Goal: Transaction & Acquisition: Purchase product/service

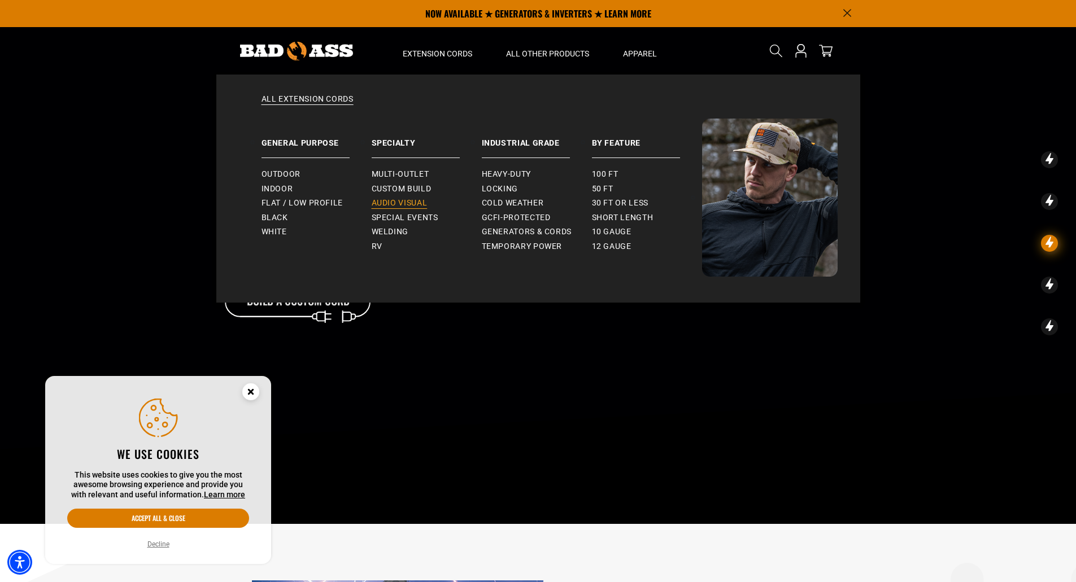
click at [422, 202] on span "Audio Visual" at bounding box center [400, 203] width 56 height 10
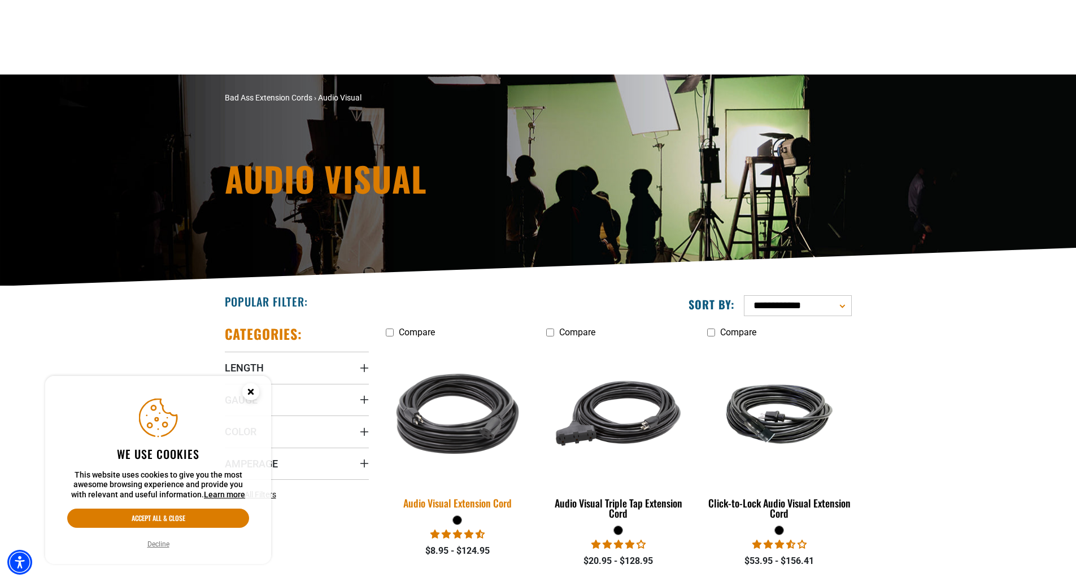
scroll to position [187, 0]
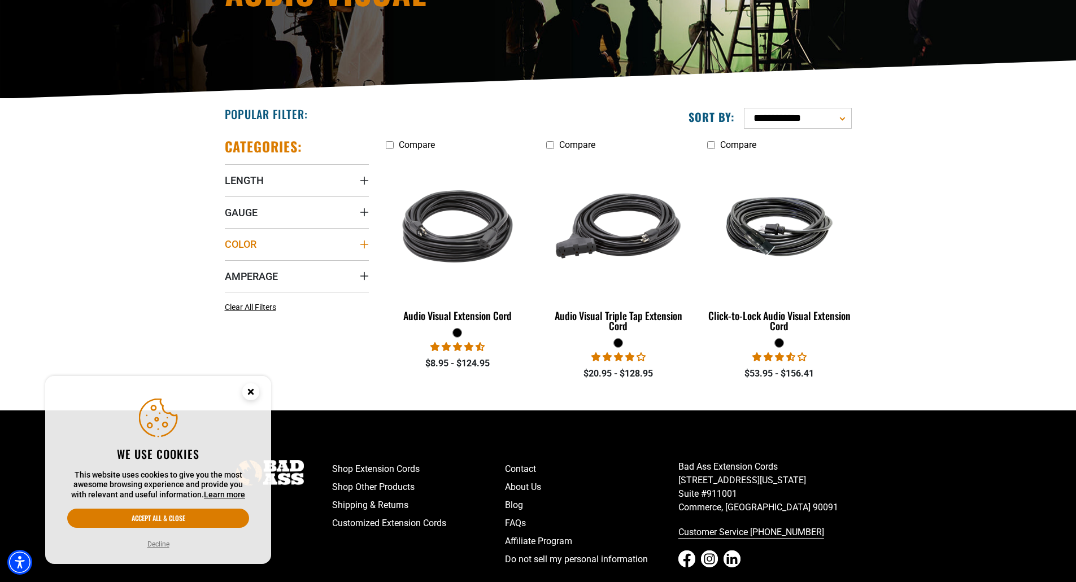
click at [268, 242] on summary "Color" at bounding box center [297, 244] width 144 height 32
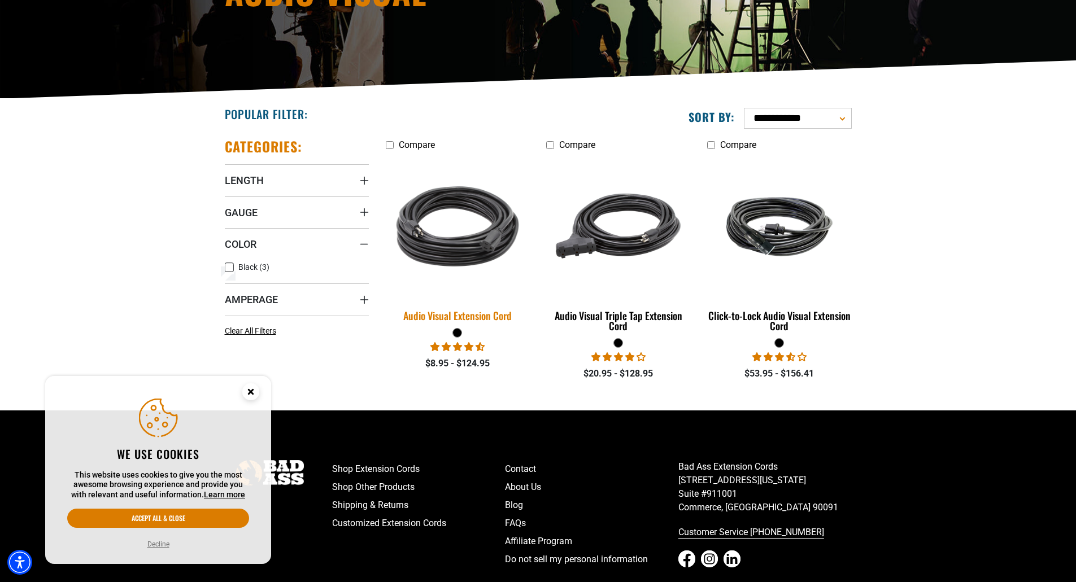
scroll to position [0, 0]
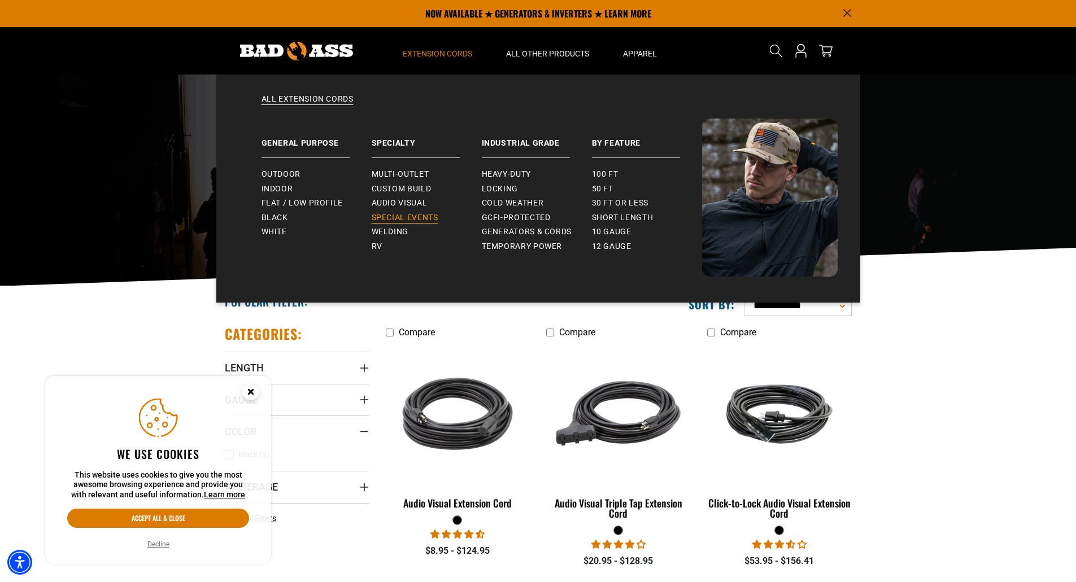
click at [391, 221] on span "Special Events" at bounding box center [405, 218] width 67 height 10
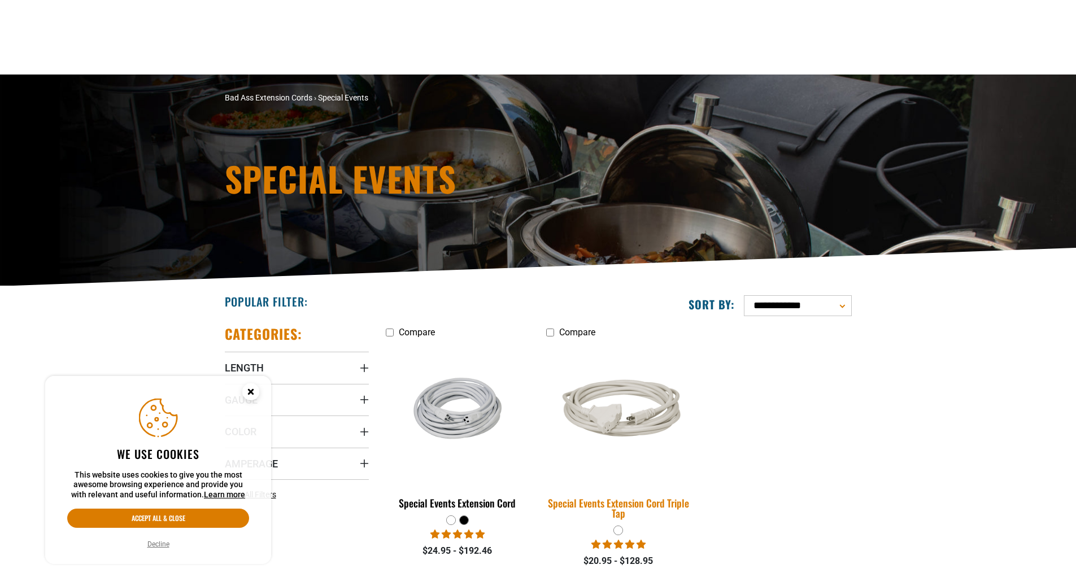
scroll to position [100, 0]
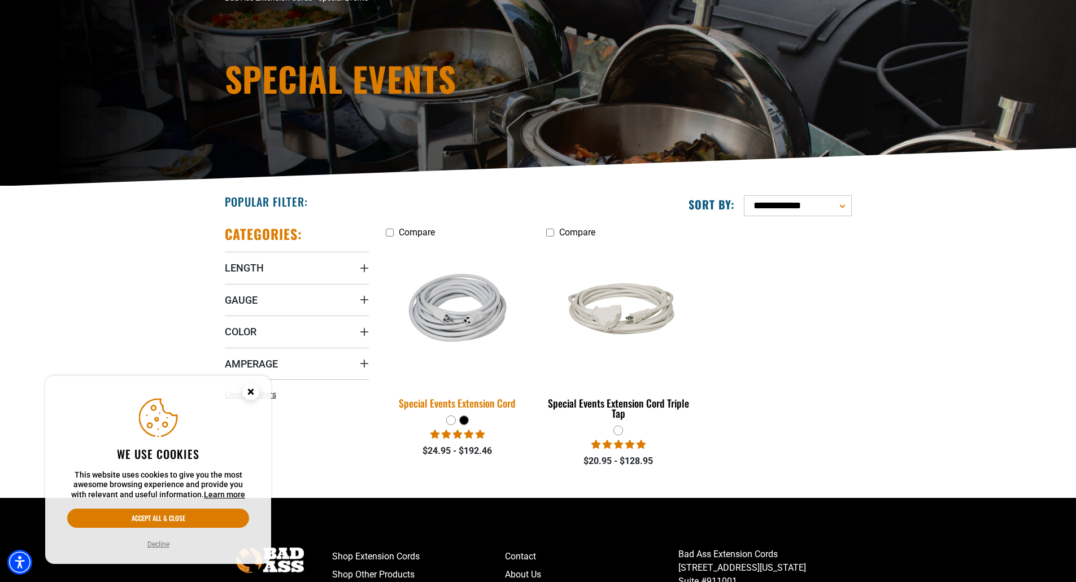
click at [501, 407] on div "Special Events Extension Cord" at bounding box center [458, 403] width 144 height 10
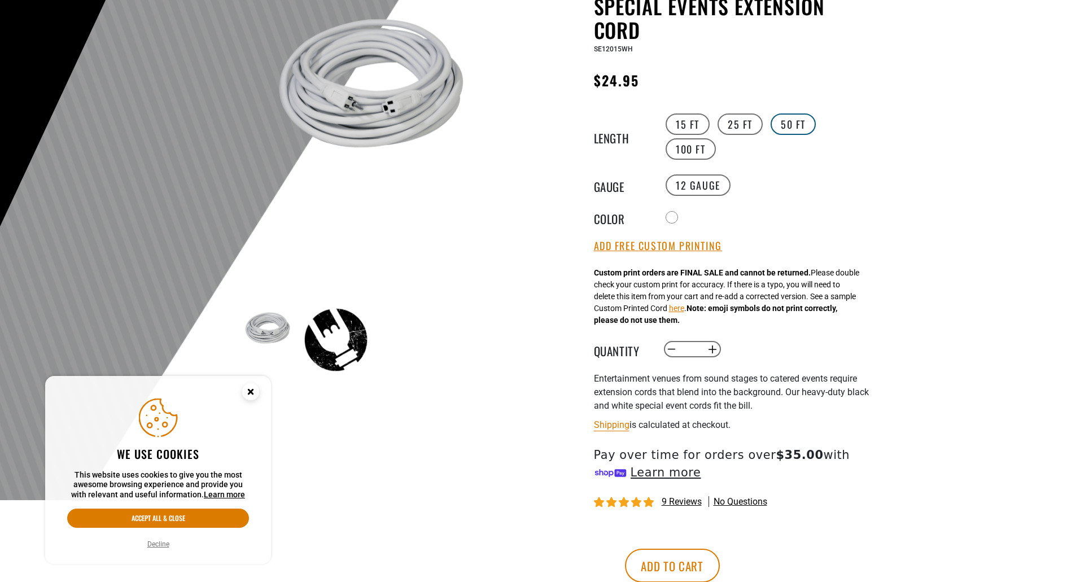
click at [785, 118] on label "50 FT" at bounding box center [793, 123] width 45 height 21
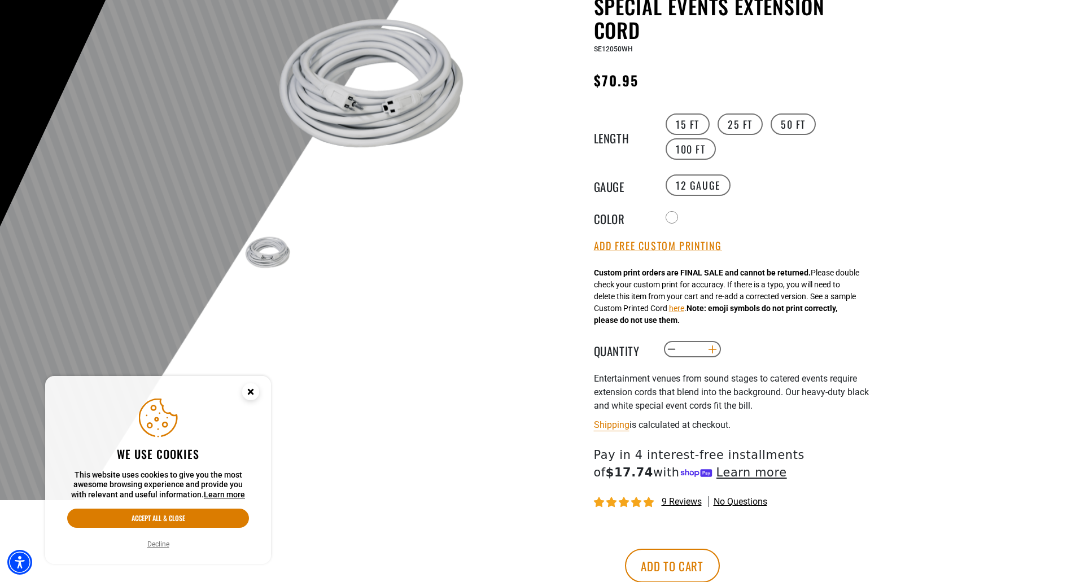
click at [717, 356] on button "Increase quantity for Special Events Extension Cord" at bounding box center [713, 349] width 18 height 19
type input "*"
click at [720, 561] on button "Add to cart" at bounding box center [672, 566] width 95 height 34
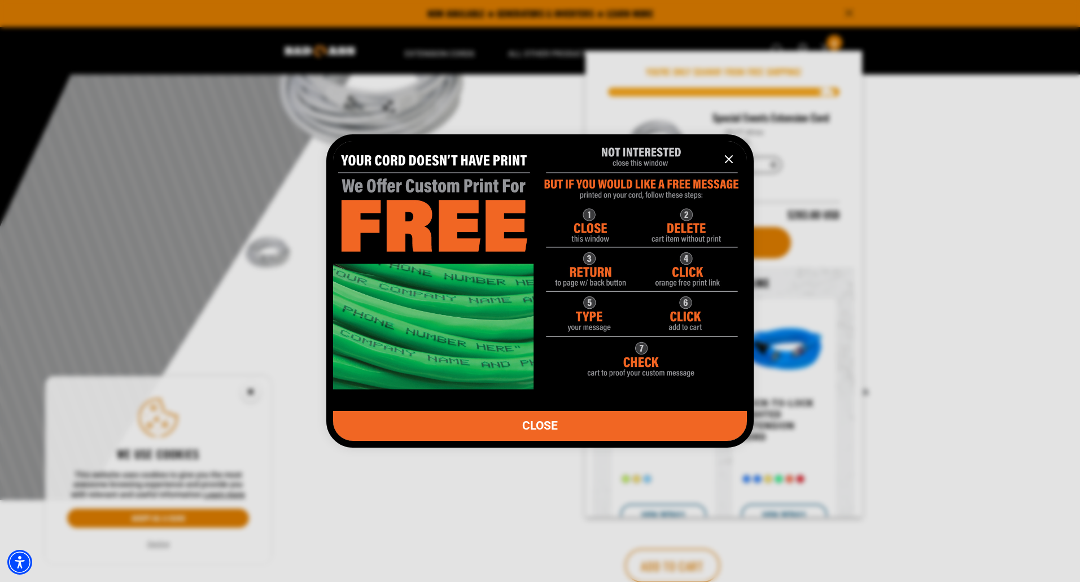
click at [733, 152] on icon "information" at bounding box center [729, 159] width 14 height 14
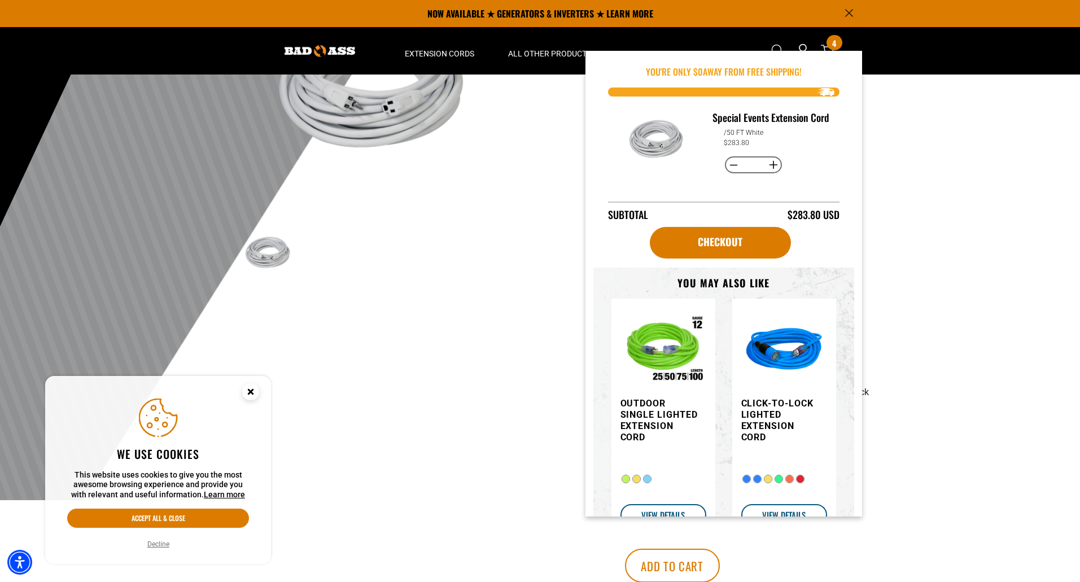
click at [731, 174] on button "Decrease quantity for Special Events Extension Cord" at bounding box center [734, 164] width 18 height 19
type input "*"
click at [773, 174] on button "Increase quantity for Special Events Extension Cord" at bounding box center [774, 164] width 18 height 19
type input "*"
click at [730, 259] on link "Checkout" at bounding box center [720, 243] width 141 height 32
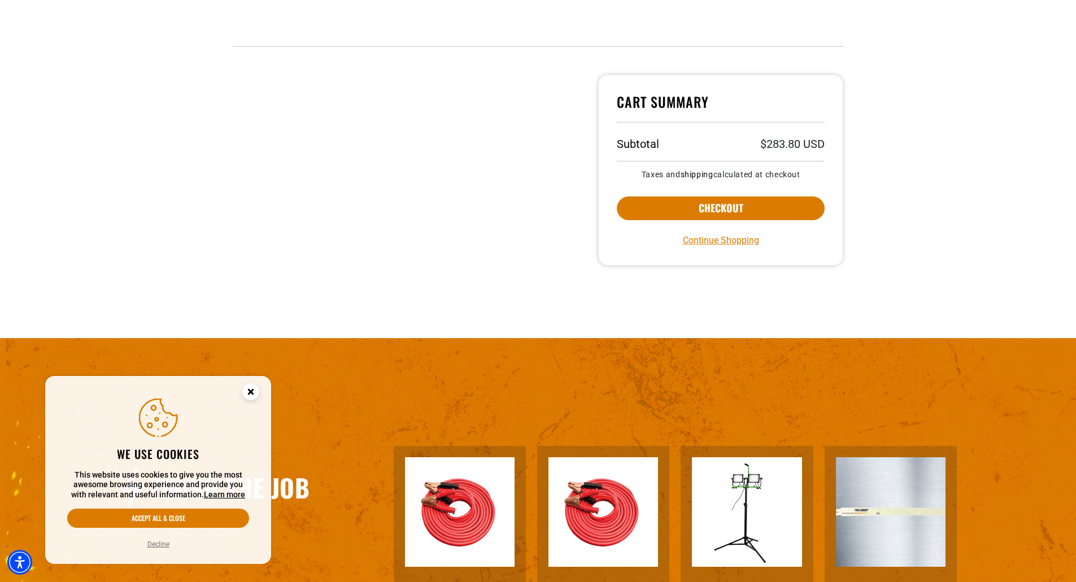
scroll to position [336, 0]
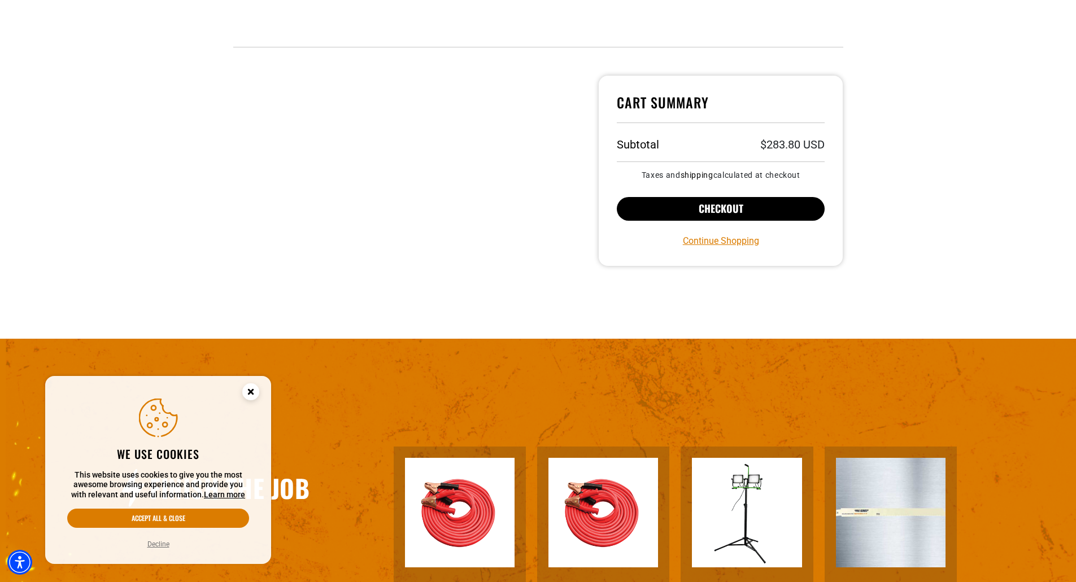
click at [780, 212] on button "Checkout" at bounding box center [721, 209] width 208 height 24
